Goal: Information Seeking & Learning: Find specific fact

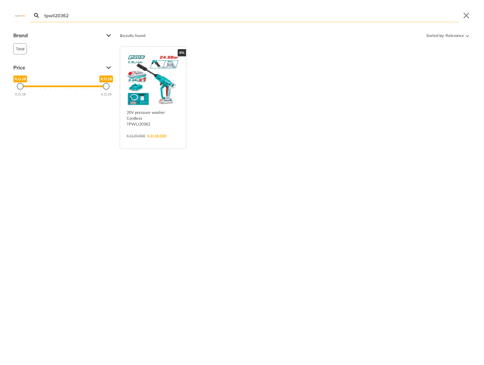
click at [308, 18] on input "tpwli20362" at bounding box center [250, 15] width 415 height 13
paste input "Portable Planer Thicknesser 1800 W 317 mm"
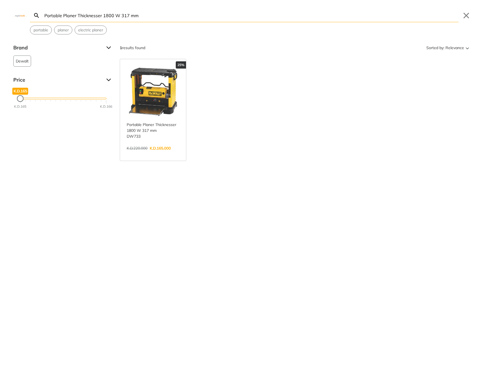
type input "Portable Planer Thicknesser 1800 W 317 mm"
click at [175, 154] on link "View more →" at bounding box center [153, 154] width 53 height 0
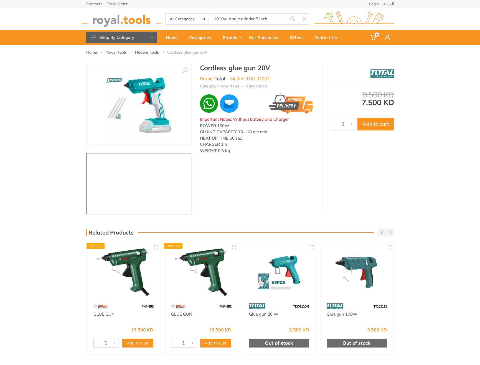
type input "1010w Angle grinder 5 inch"
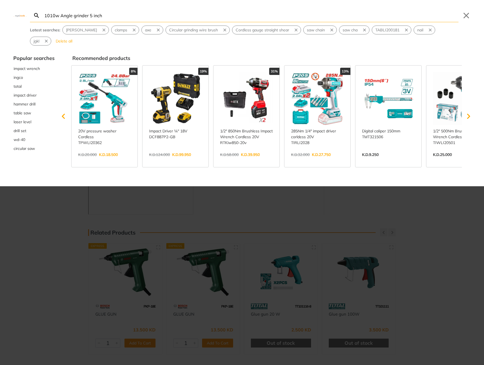
type input "1010w Angle grinder 5 inch"
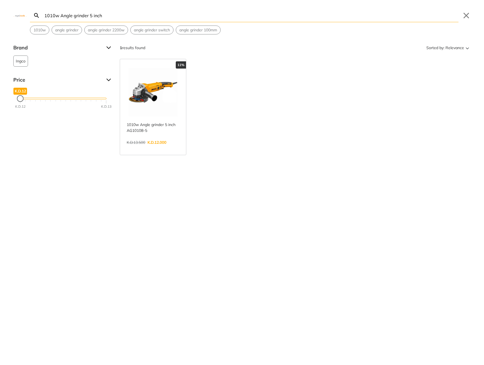
click at [144, 148] on link "View more →" at bounding box center [153, 148] width 53 height 0
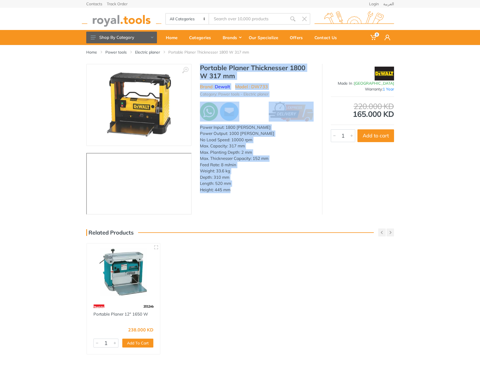
type input "Portable Planer Thicknesser 1800 W 317 mm"
click at [124, 21] on img at bounding box center [122, 18] width 80 height 15
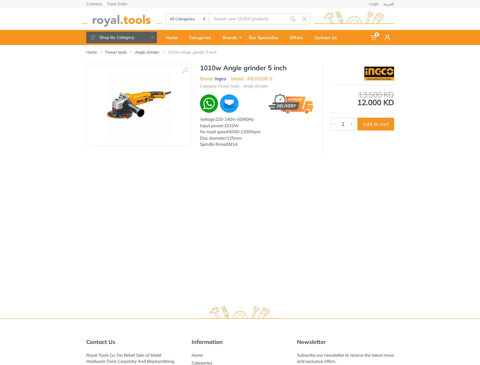
type input "1010w Angle grinder 5 inch"
click at [205, 66] on h1 "1010w Angle grinder 5 inch" at bounding box center [257, 68] width 114 height 8
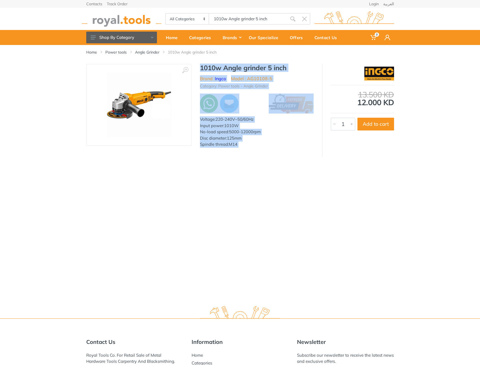
drag, startPoint x: 205, startPoint y: 66, endPoint x: 246, endPoint y: 145, distance: 88.7
click at [246, 145] on div "1010w Angle grinder 5 inch Brand : Ingco Model : AG10108-5 Category: Power tool…" at bounding box center [257, 107] width 130 height 87
copy div "1010w Angle grinder 5 inch Brand : Ingco Model : AG10108-5 Category: Power tool…"
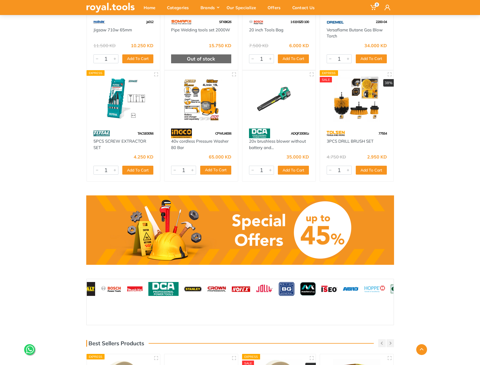
scroll to position [316, 0]
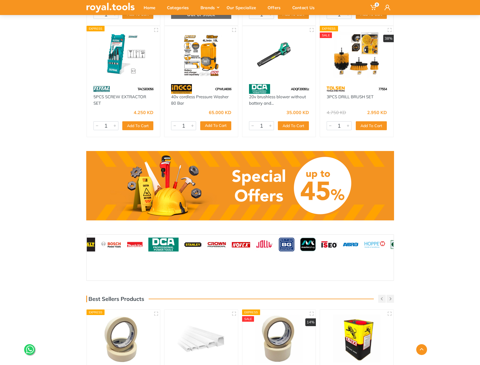
click at [155, 183] on link at bounding box center [240, 185] width 308 height 69
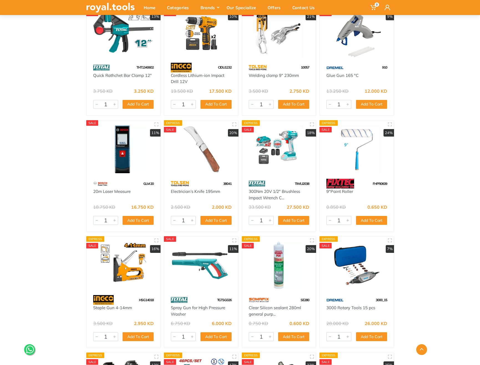
scroll to position [1592, 0]
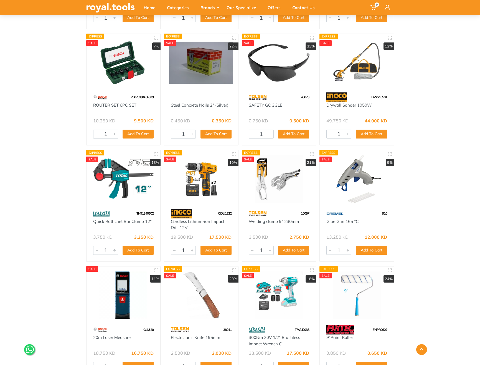
click at [187, 185] on img at bounding box center [201, 179] width 64 height 48
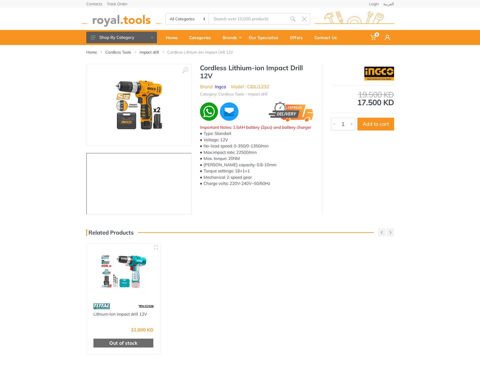
click at [202, 66] on h1 "Cordless Lithium-ion Impact Drill 12V" at bounding box center [257, 72] width 114 height 16
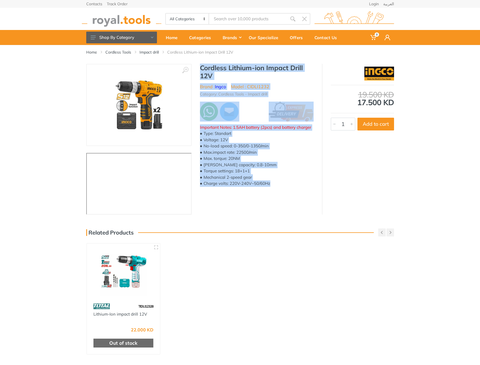
drag, startPoint x: 202, startPoint y: 66, endPoint x: 281, endPoint y: 185, distance: 142.9
click at [281, 185] on div "Cordless Lithium-ion Impact Drill 12V Brand : Ingco Model : CIDLI1232 Category:…" at bounding box center [257, 127] width 130 height 126
copy div "Cordless Lithium-ion Impact Drill 12V Brand : Ingco Model : CIDLI1232 Category:…"
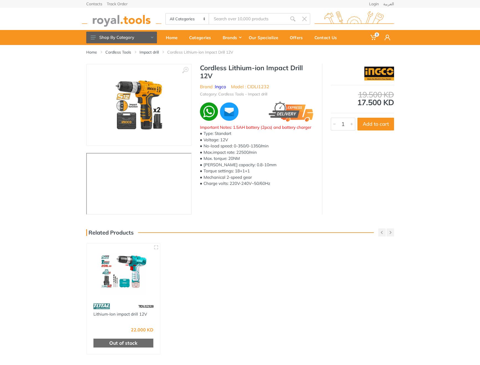
click at [435, 52] on div "Home Cordless Tools Impact drill Cordless Lithium-ion Impact Drill 12V" at bounding box center [240, 54] width 480 height 19
click at [203, 67] on h1 "Cordless Lithium-ion Impact Drill 12V" at bounding box center [257, 72] width 114 height 16
drag, startPoint x: 203, startPoint y: 67, endPoint x: 212, endPoint y: 77, distance: 14.1
click at [212, 77] on h1 "Cordless Lithium-ion Impact Drill 12V" at bounding box center [257, 72] width 114 height 16
copy div "Cordless Lithium-ion Impact Drill 12V"
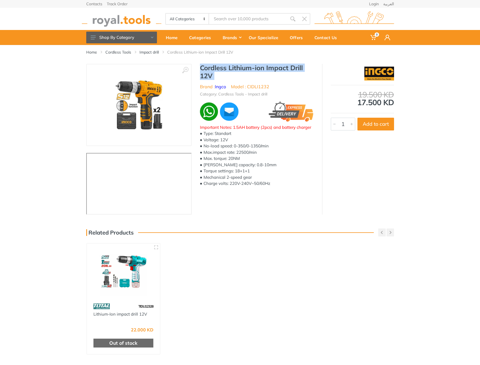
click at [214, 66] on h1 "Cordless Lithium-ion Impact Drill 12V" at bounding box center [257, 72] width 114 height 16
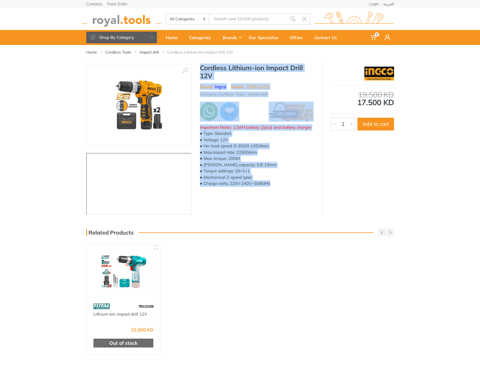
drag, startPoint x: 214, startPoint y: 66, endPoint x: 268, endPoint y: 185, distance: 131.2
click at [268, 185] on div "Cordless Lithium-ion Impact Drill 12V Brand : Ingco Model : CIDLI1232 Category:…" at bounding box center [257, 127] width 130 height 126
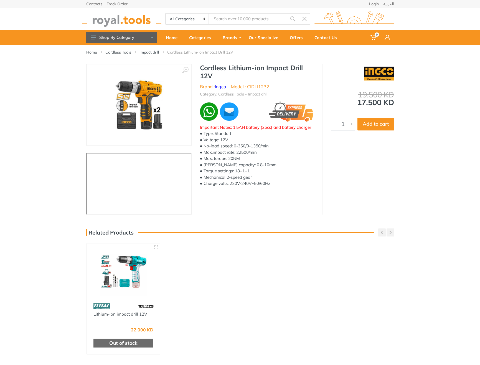
click at [53, 130] on div "‹ ›" at bounding box center [240, 139] width 480 height 151
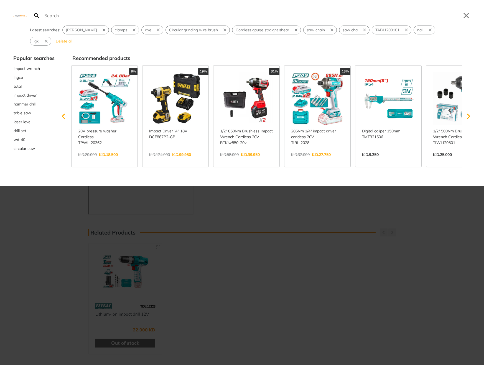
click at [237, 19] on input "Search" at bounding box center [250, 15] width 415 height 13
type input "ta"
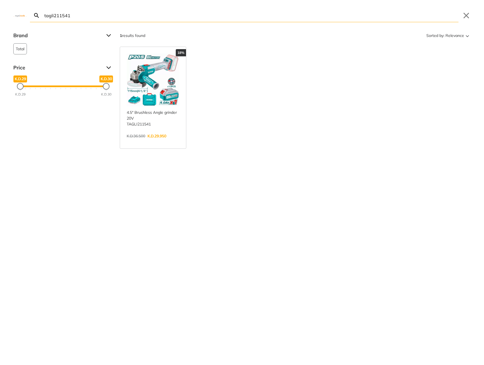
click at [92, 17] on input "tagli211541" at bounding box center [250, 15] width 415 height 13
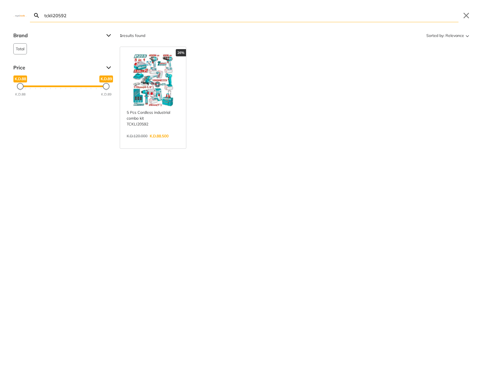
click at [95, 16] on input "tckli20592" at bounding box center [250, 15] width 415 height 13
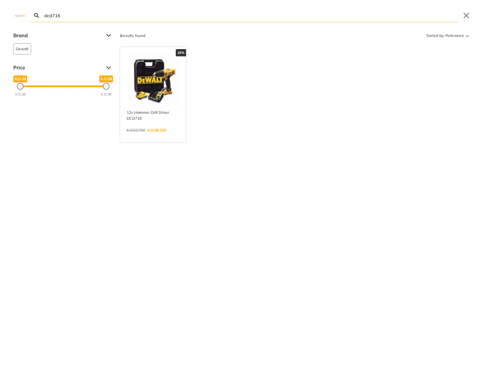
click at [176, 17] on input "dcd716" at bounding box center [250, 15] width 415 height 13
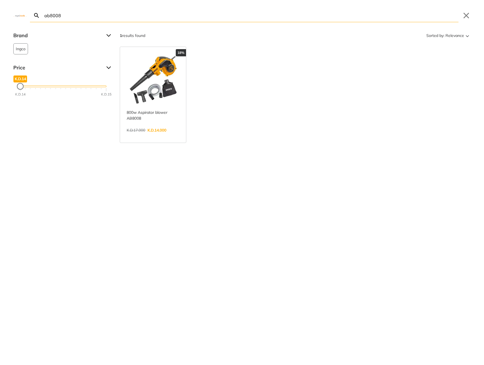
click at [76, 16] on input "ab8008" at bounding box center [250, 15] width 415 height 13
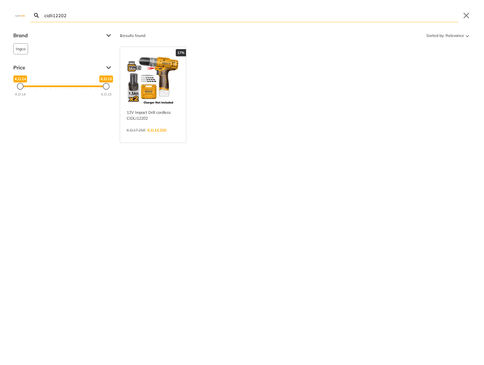
type input "cidli12202"
